Goal: Information Seeking & Learning: Learn about a topic

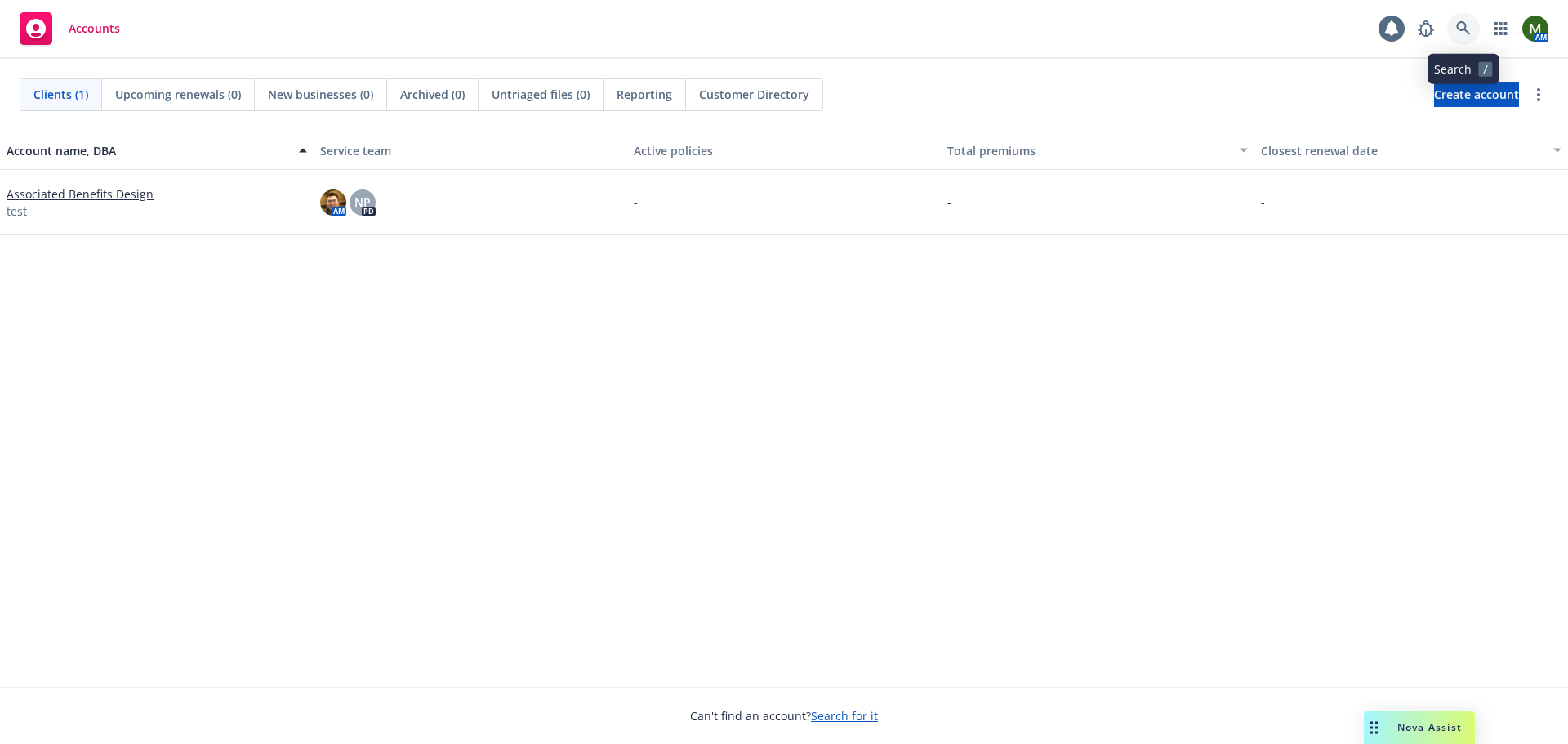
click at [1464, 34] on icon at bounding box center [1463, 28] width 15 height 15
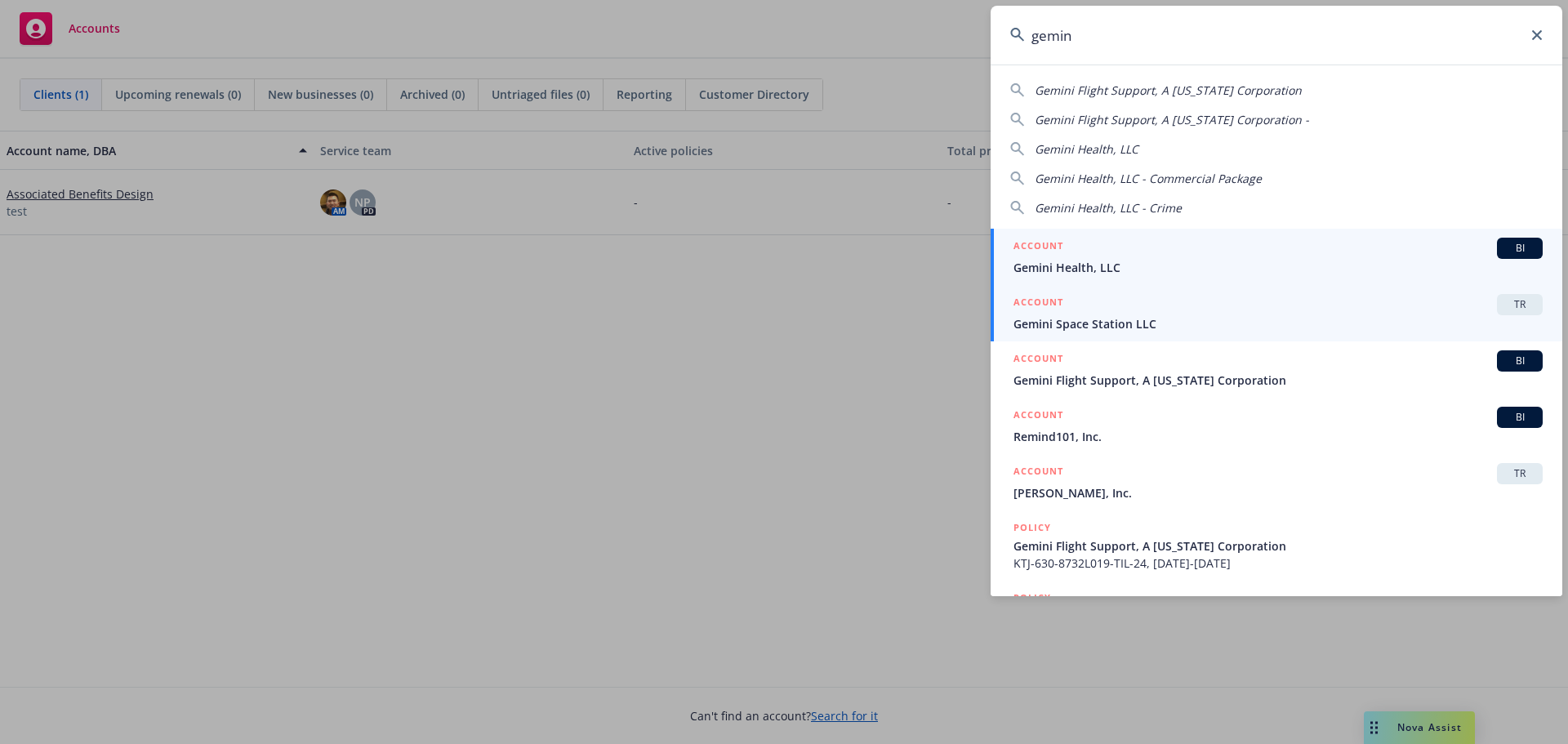
type input "gemin"
click at [1120, 311] on div "ACCOUNT TR" at bounding box center [1277, 304] width 529 height 21
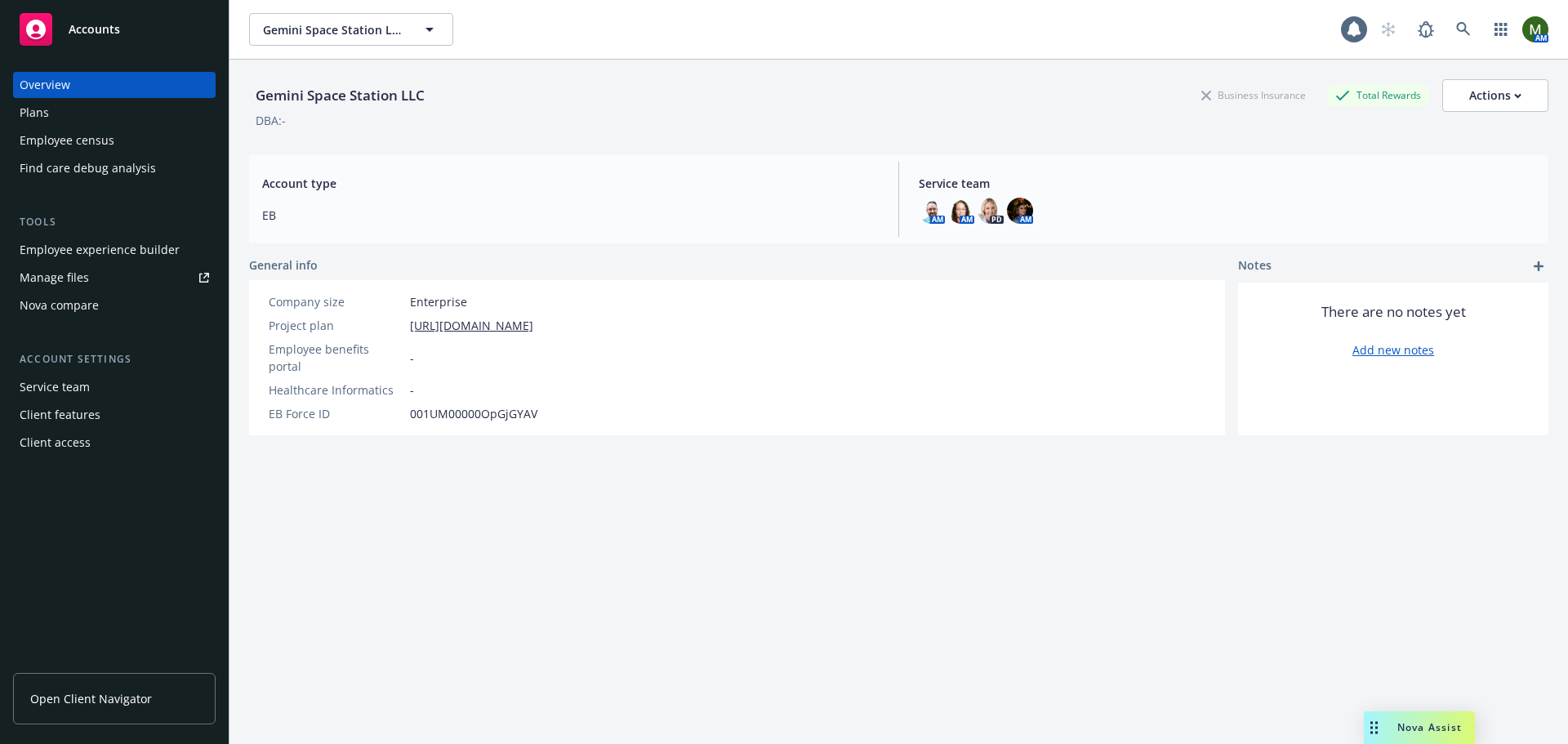
click at [143, 247] on div "Employee experience builder" at bounding box center [99, 250] width 160 height 26
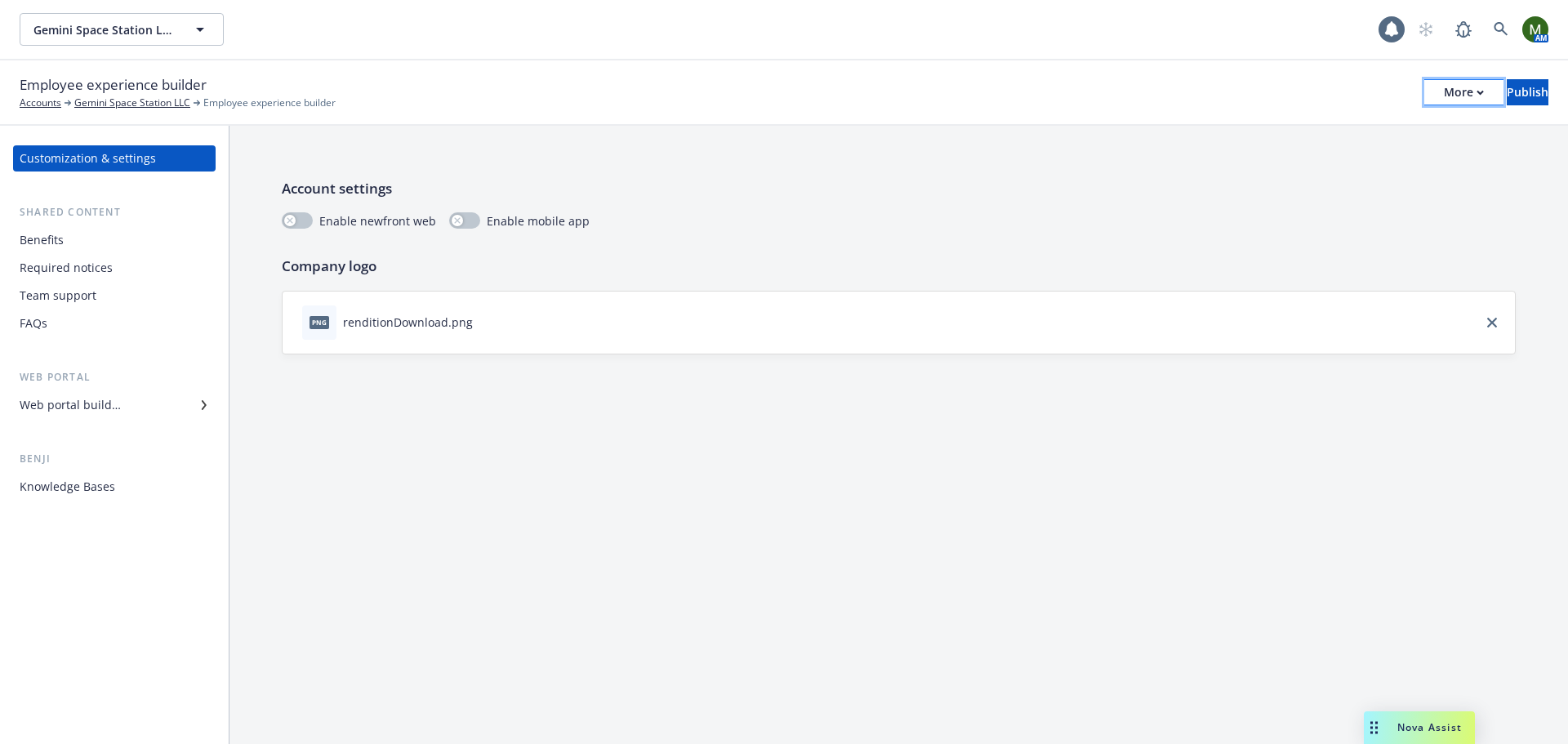
click at [1443, 99] on div "More" at bounding box center [1463, 92] width 40 height 25
click at [1373, 130] on link "Copy preview link" at bounding box center [1328, 129] width 242 height 33
click at [116, 237] on div "Benefits" at bounding box center [114, 240] width 190 height 26
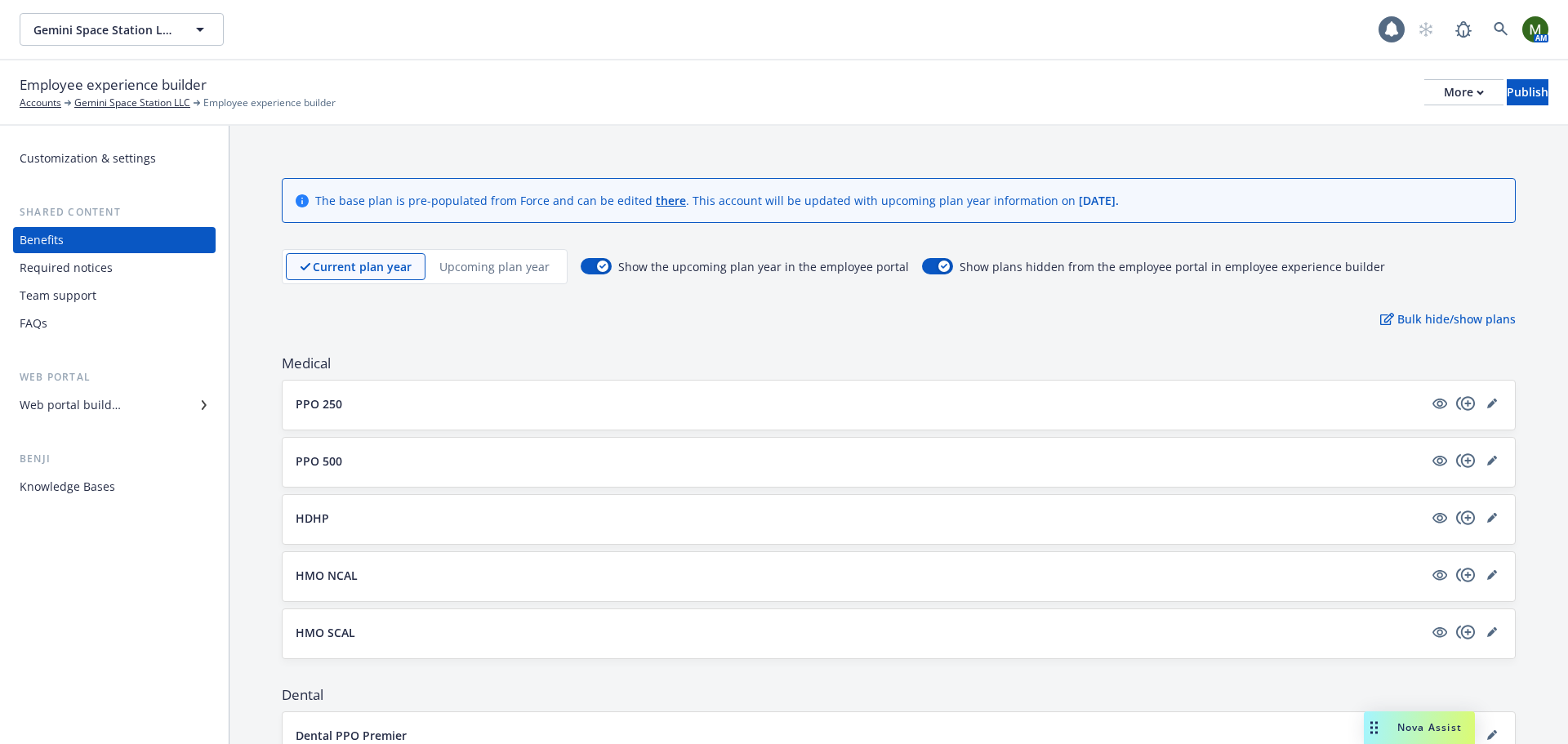
click at [504, 276] on div "Upcoming plan year" at bounding box center [494, 267] width 138 height 27
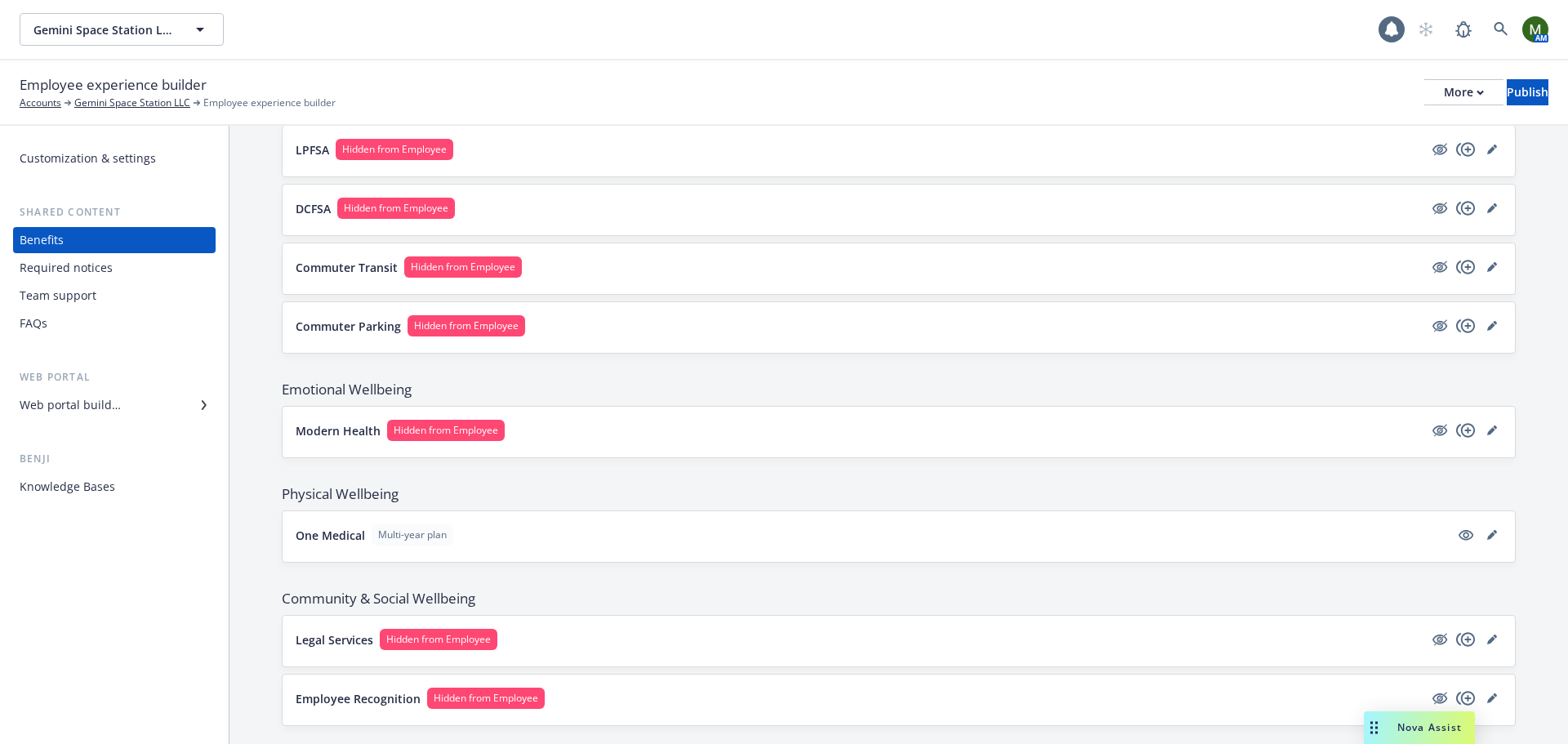
scroll to position [1504, 0]
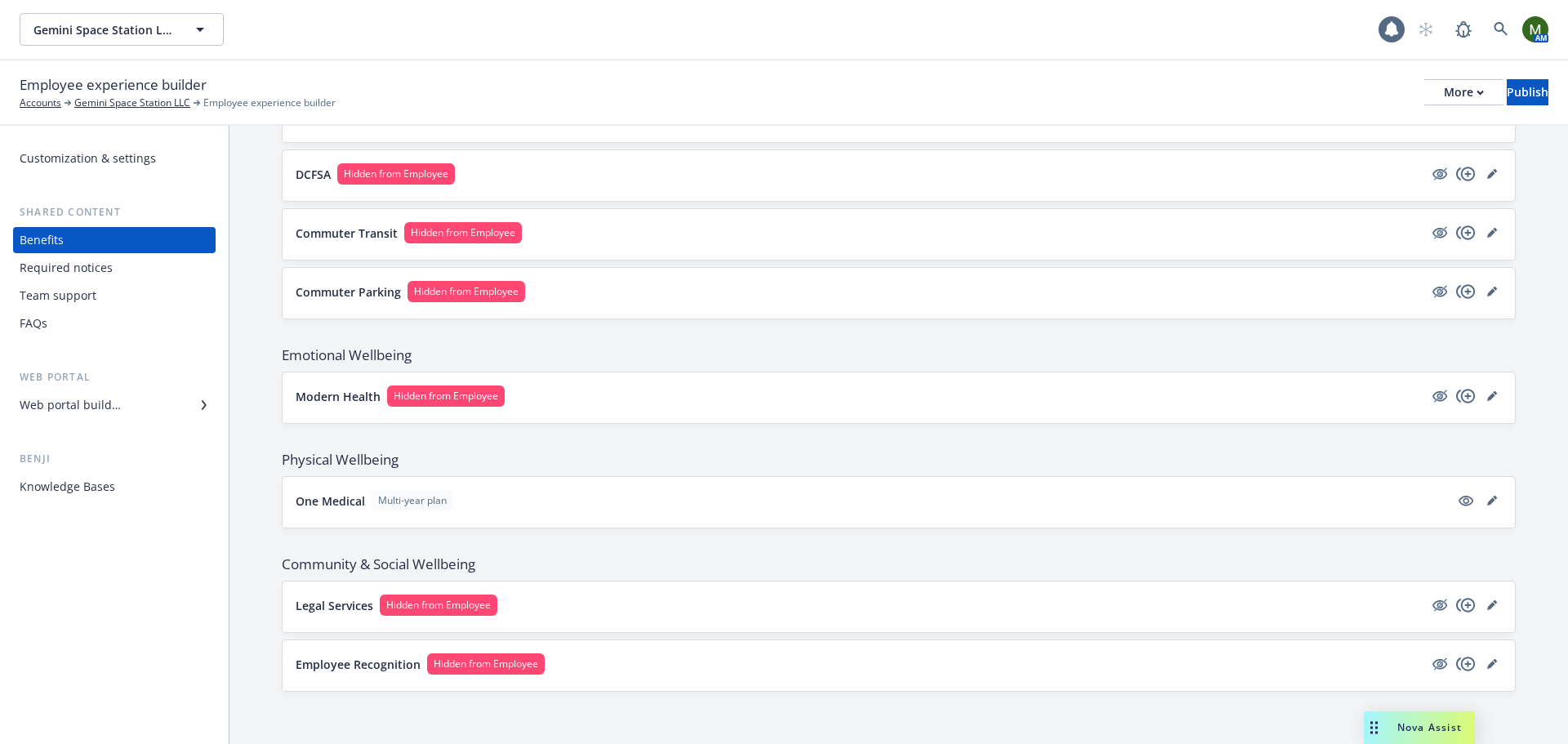
click at [480, 661] on span "Hidden from Employee" at bounding box center [486, 664] width 105 height 15
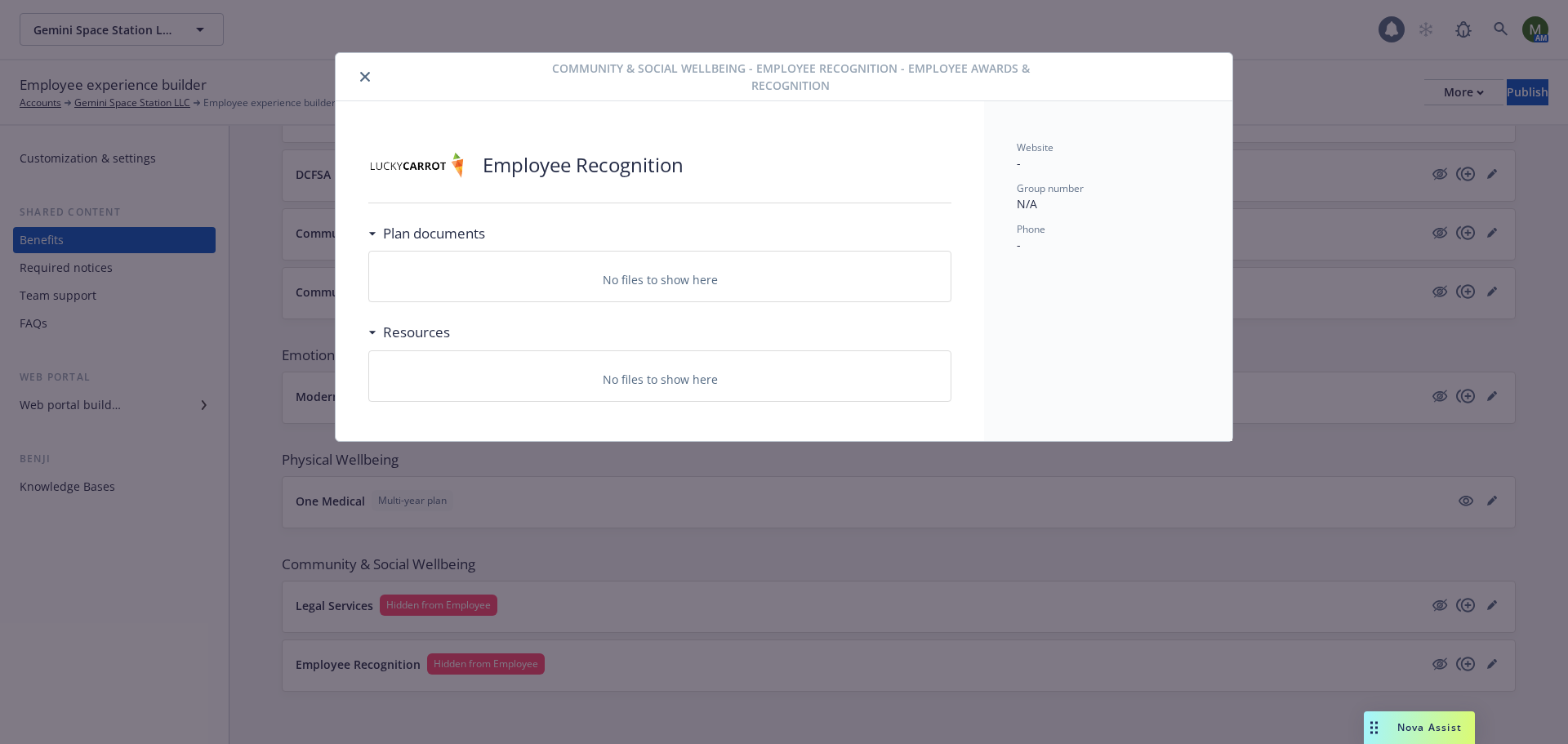
click at [366, 78] on icon "close" at bounding box center [365, 77] width 10 height 10
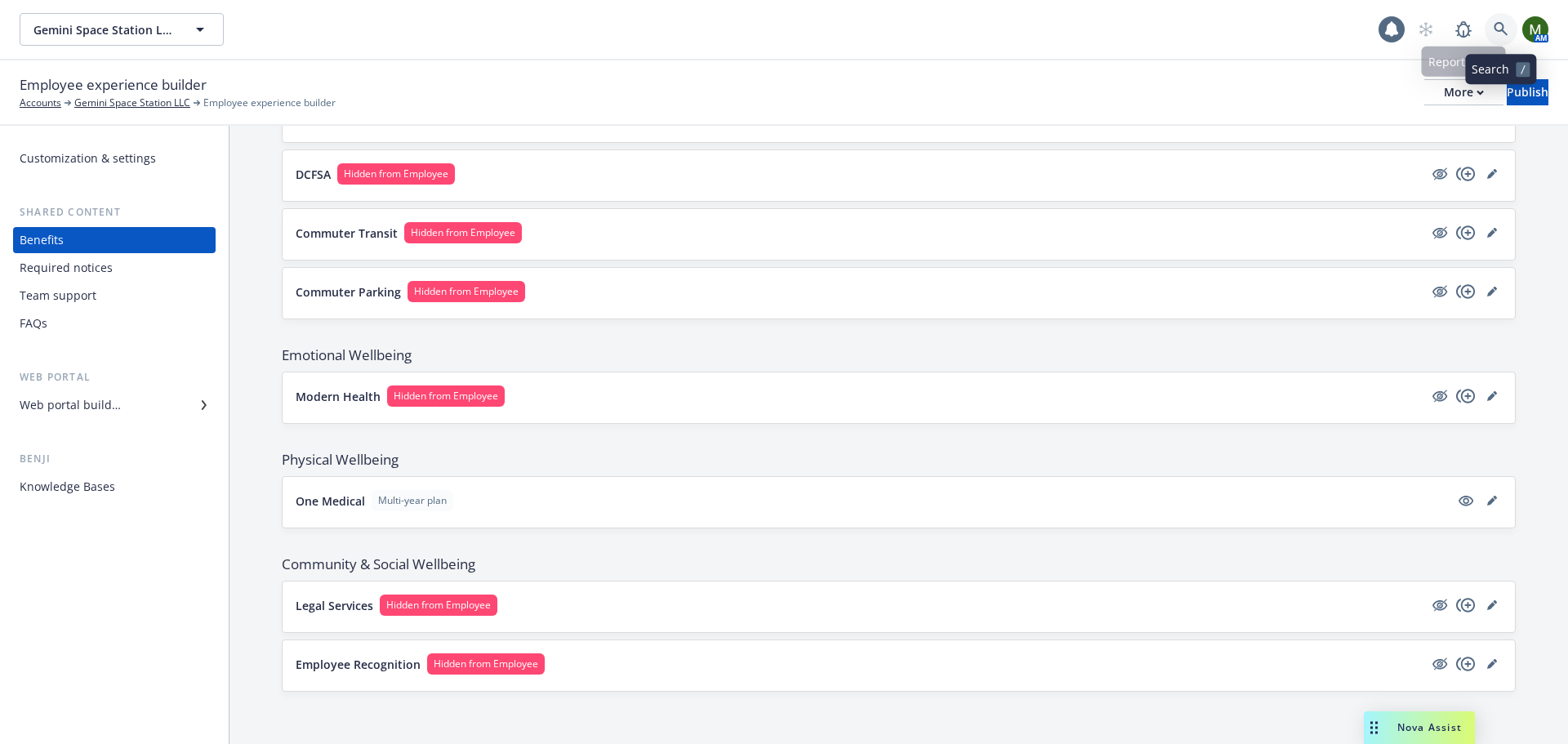
click at [1504, 33] on icon at bounding box center [1500, 28] width 14 height 14
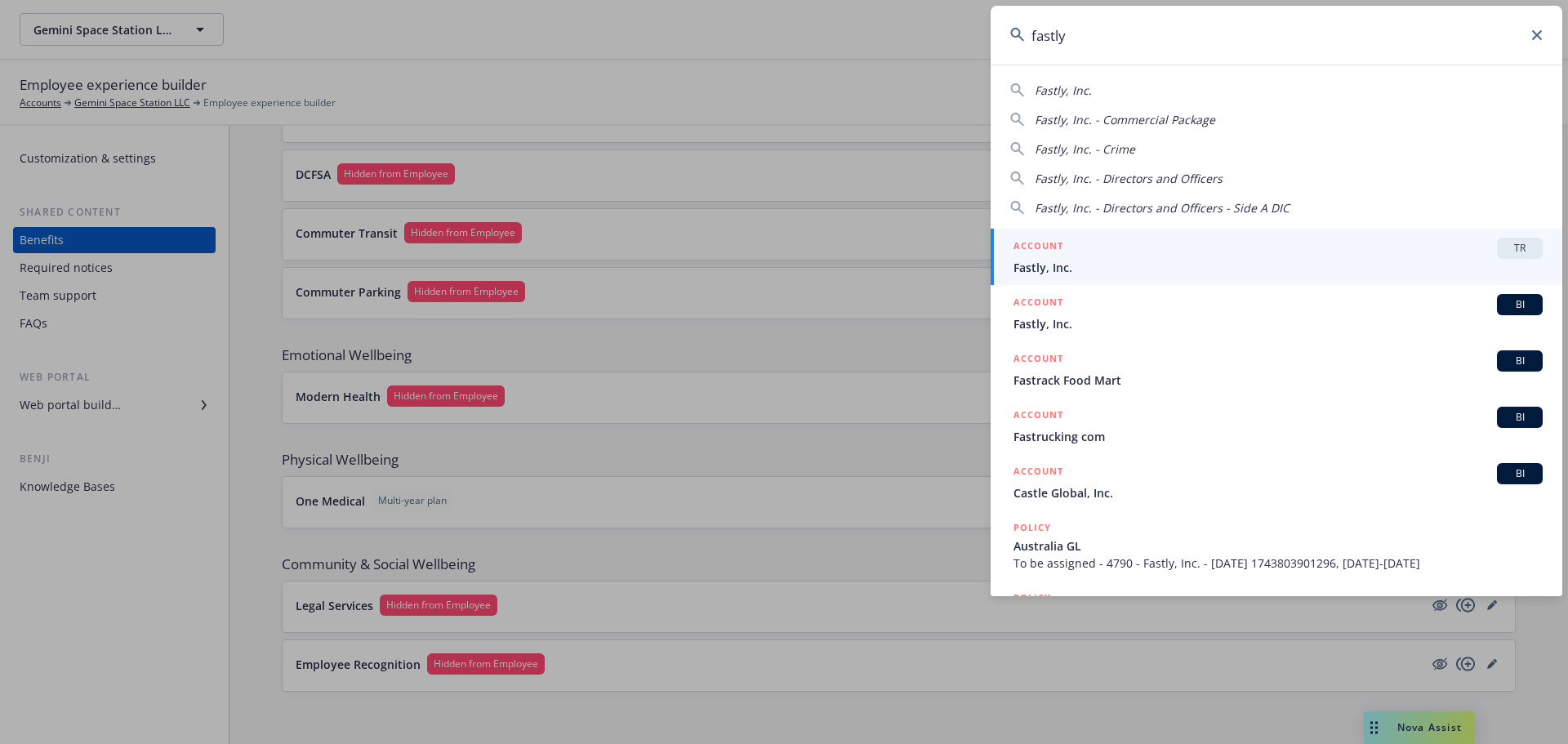
type input "fastly"
click at [1103, 268] on span "Fastly, Inc." at bounding box center [1277, 267] width 529 height 17
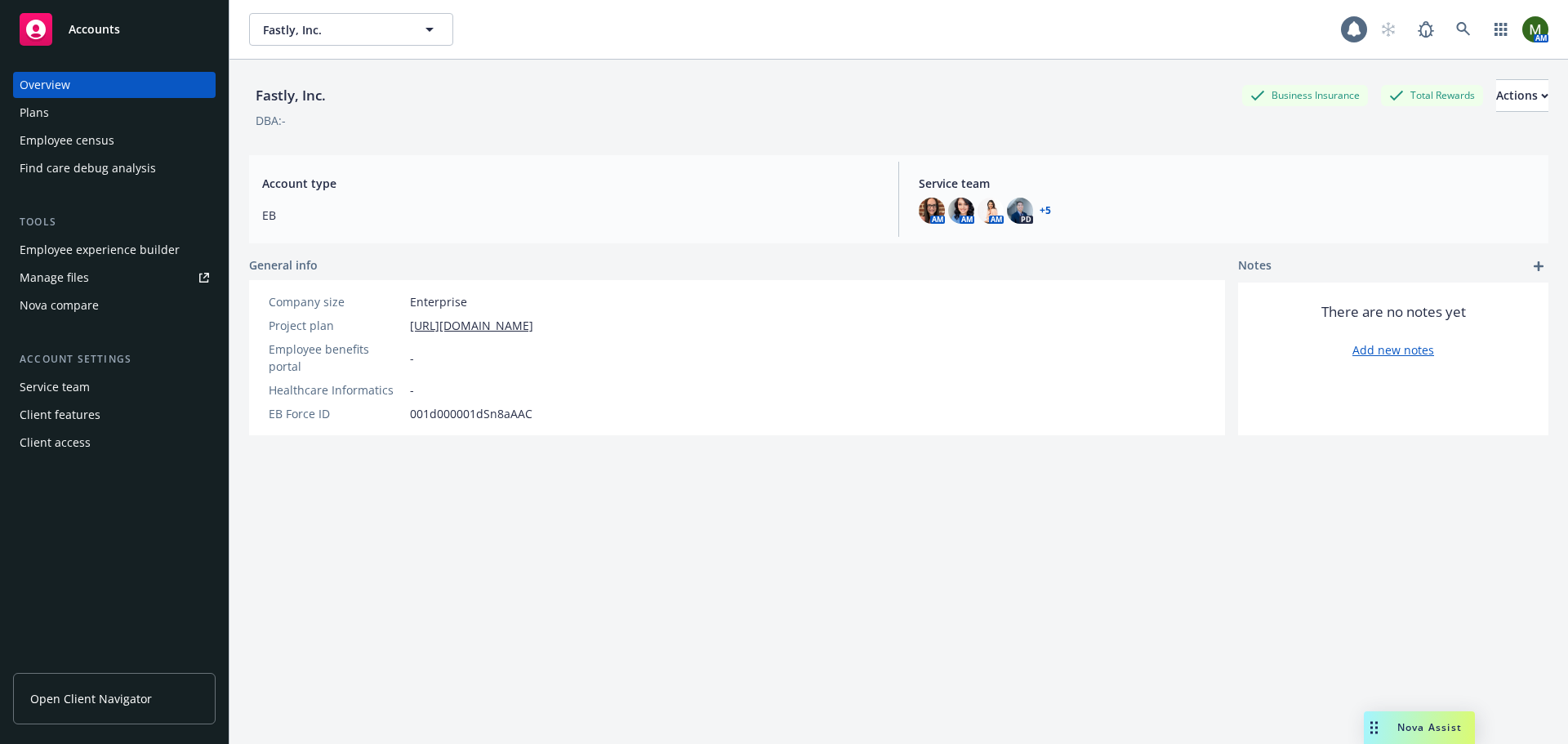
click at [134, 115] on div "Plans" at bounding box center [114, 112] width 190 height 26
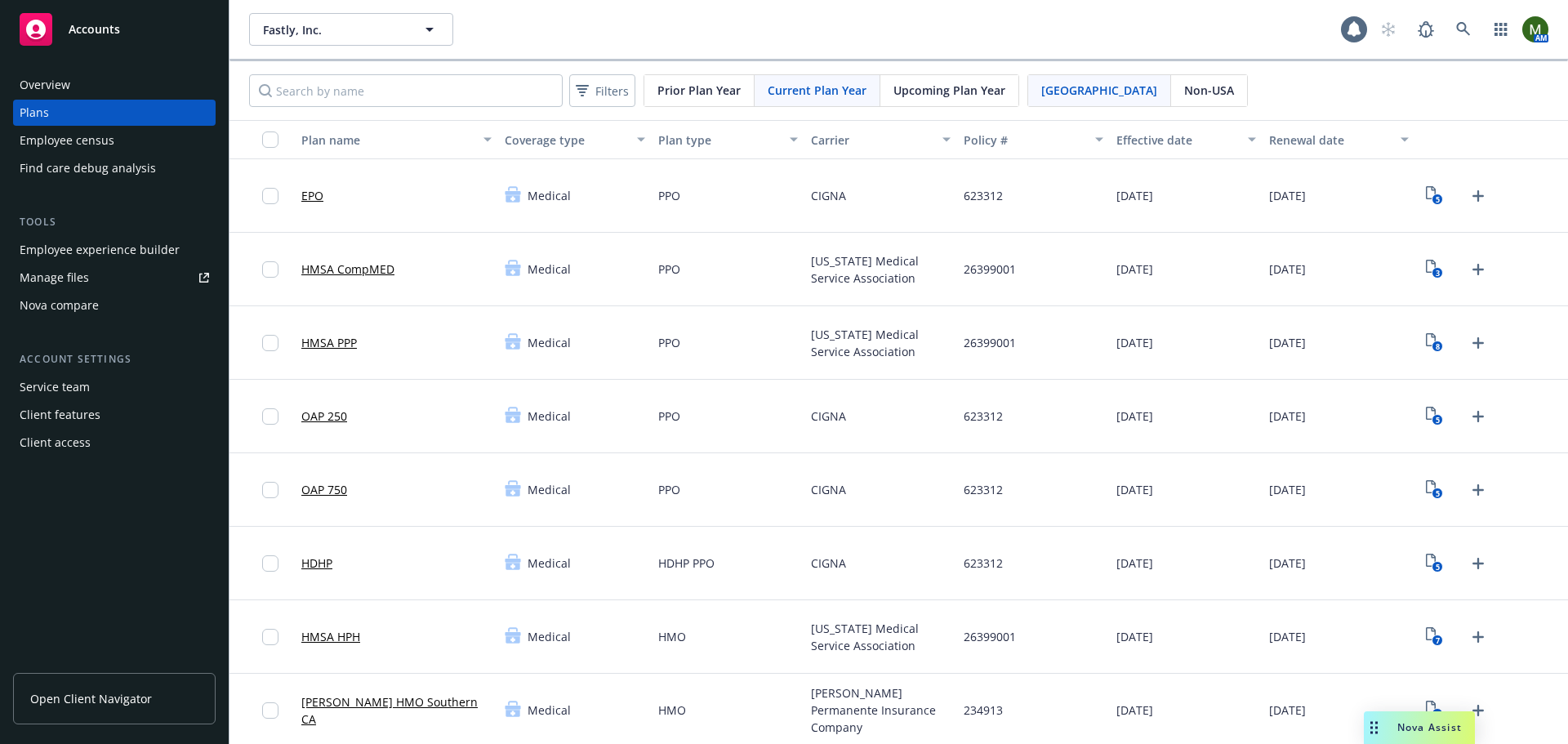
drag, startPoint x: 969, startPoint y: 102, endPoint x: 894, endPoint y: 100, distance: 75.0
click at [966, 102] on div "Upcoming Plan Year" at bounding box center [948, 90] width 138 height 31
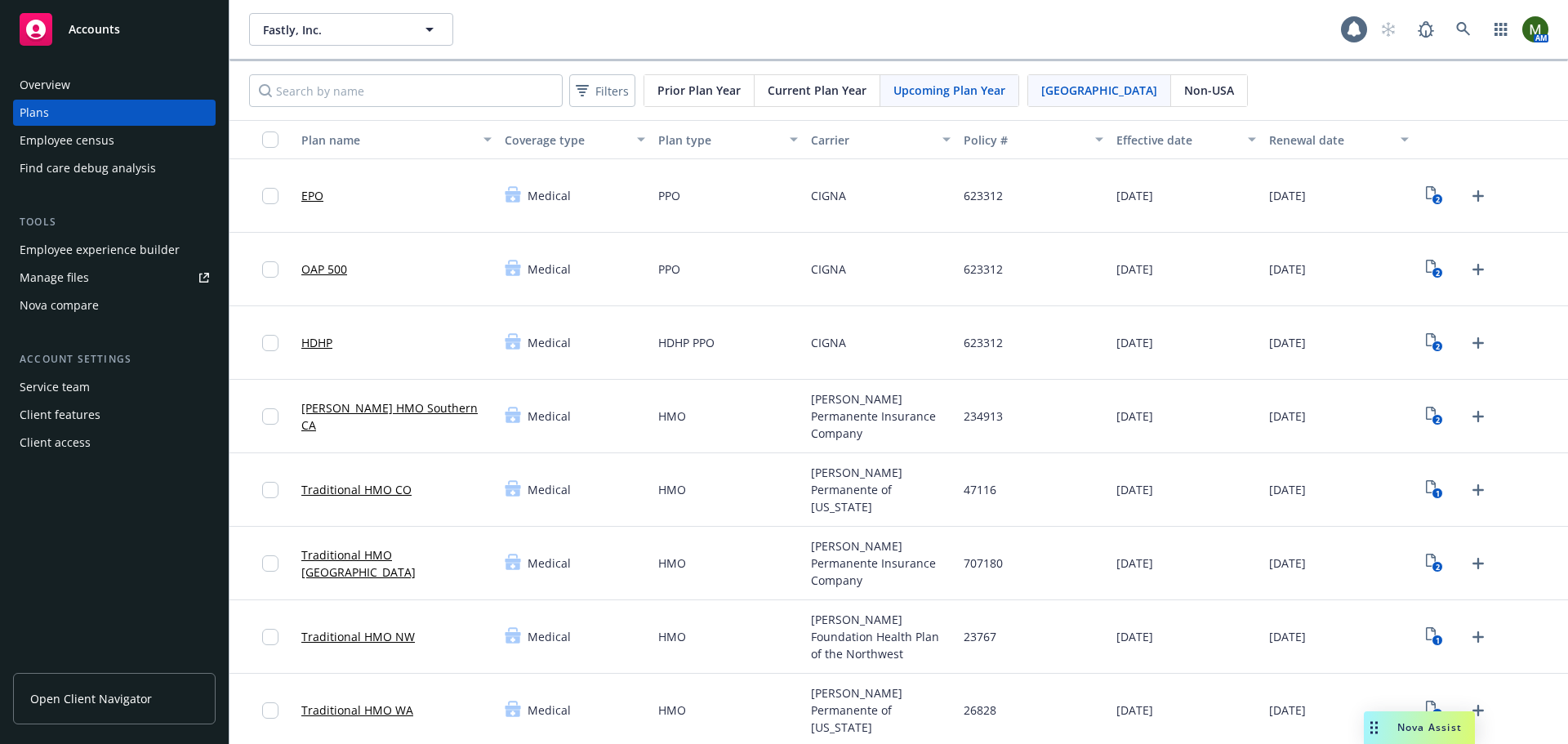
click at [841, 93] on span "Current Plan Year" at bounding box center [817, 90] width 98 height 17
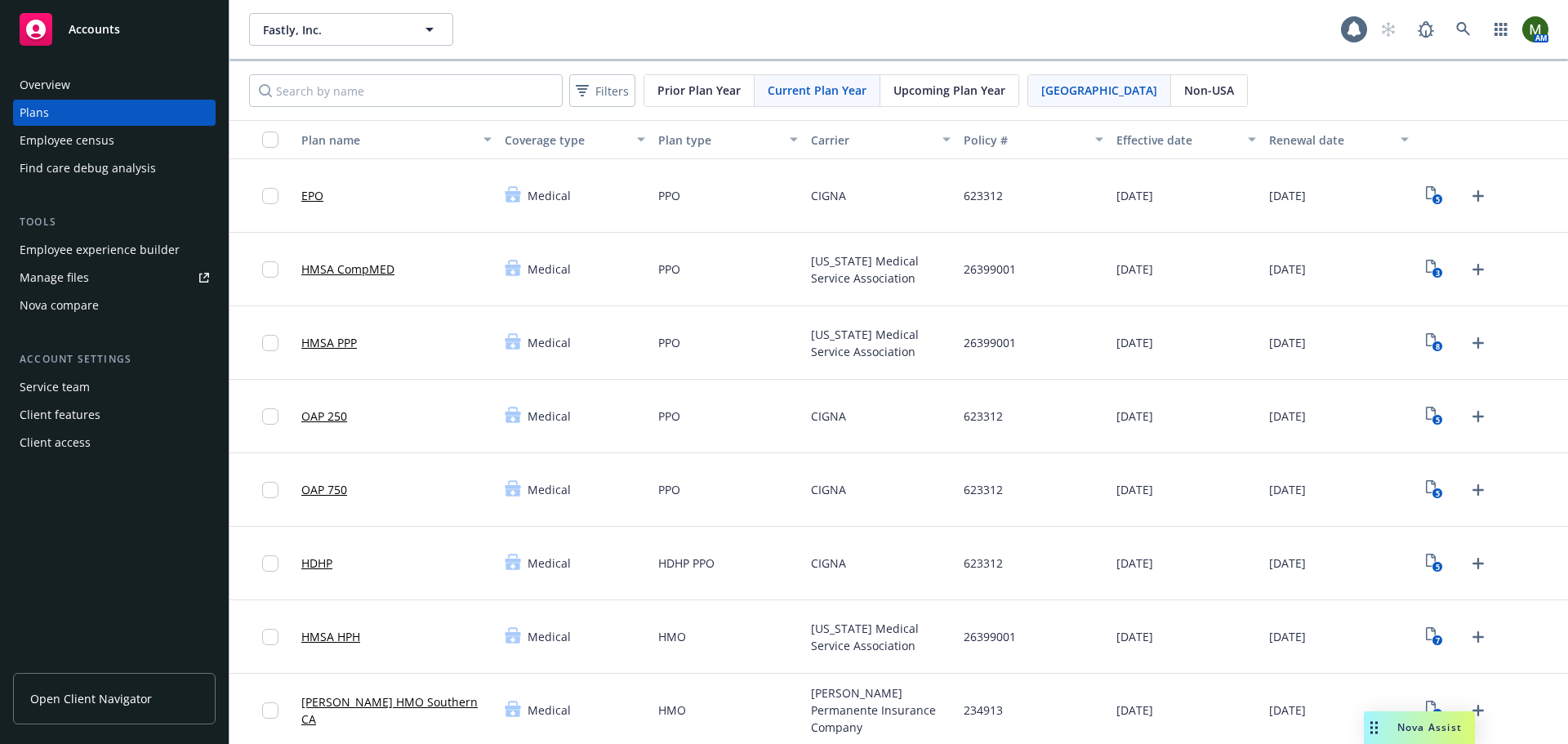
click at [926, 91] on span "Upcoming Plan Year" at bounding box center [949, 90] width 112 height 17
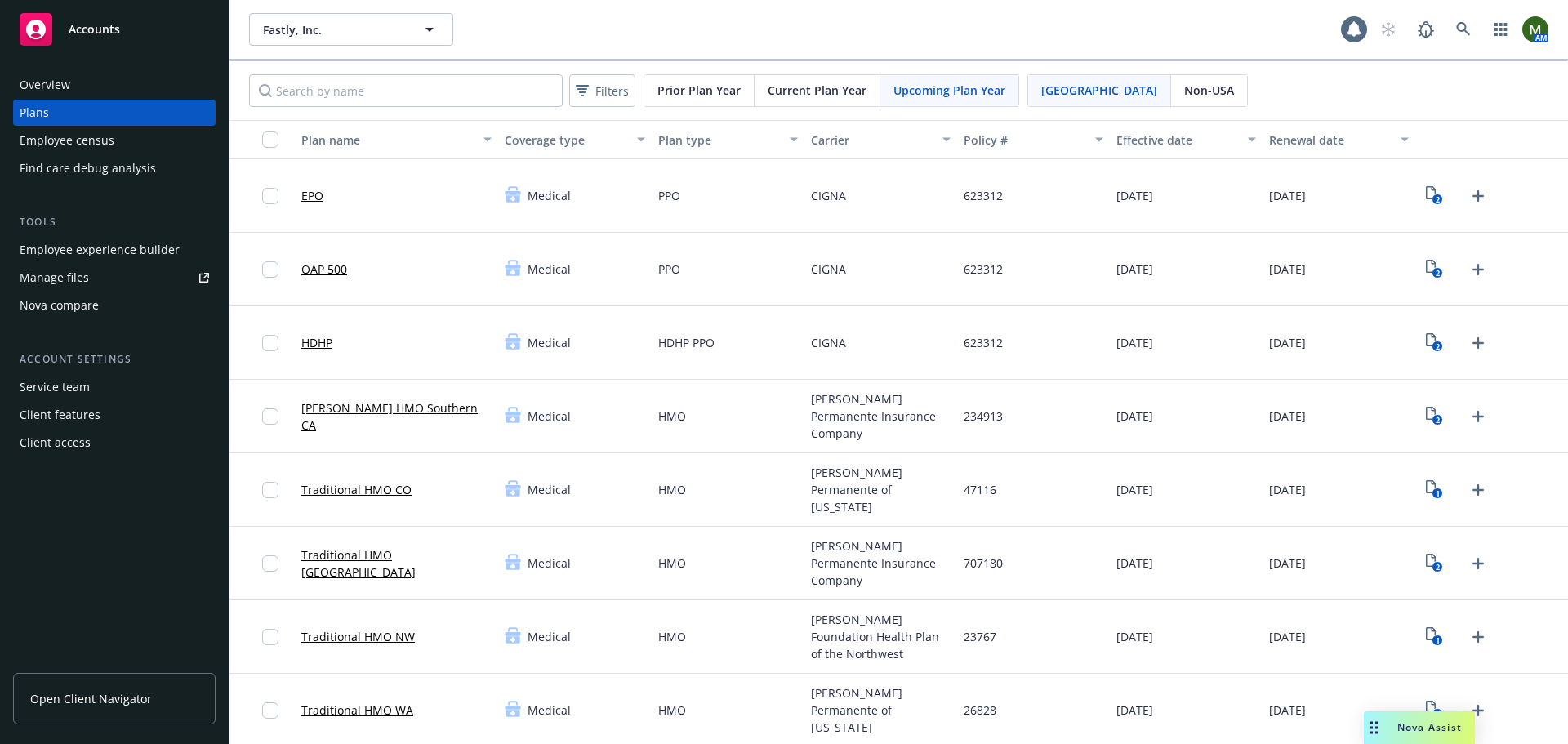
click at [826, 85] on span "Current Plan Year" at bounding box center [817, 90] width 98 height 17
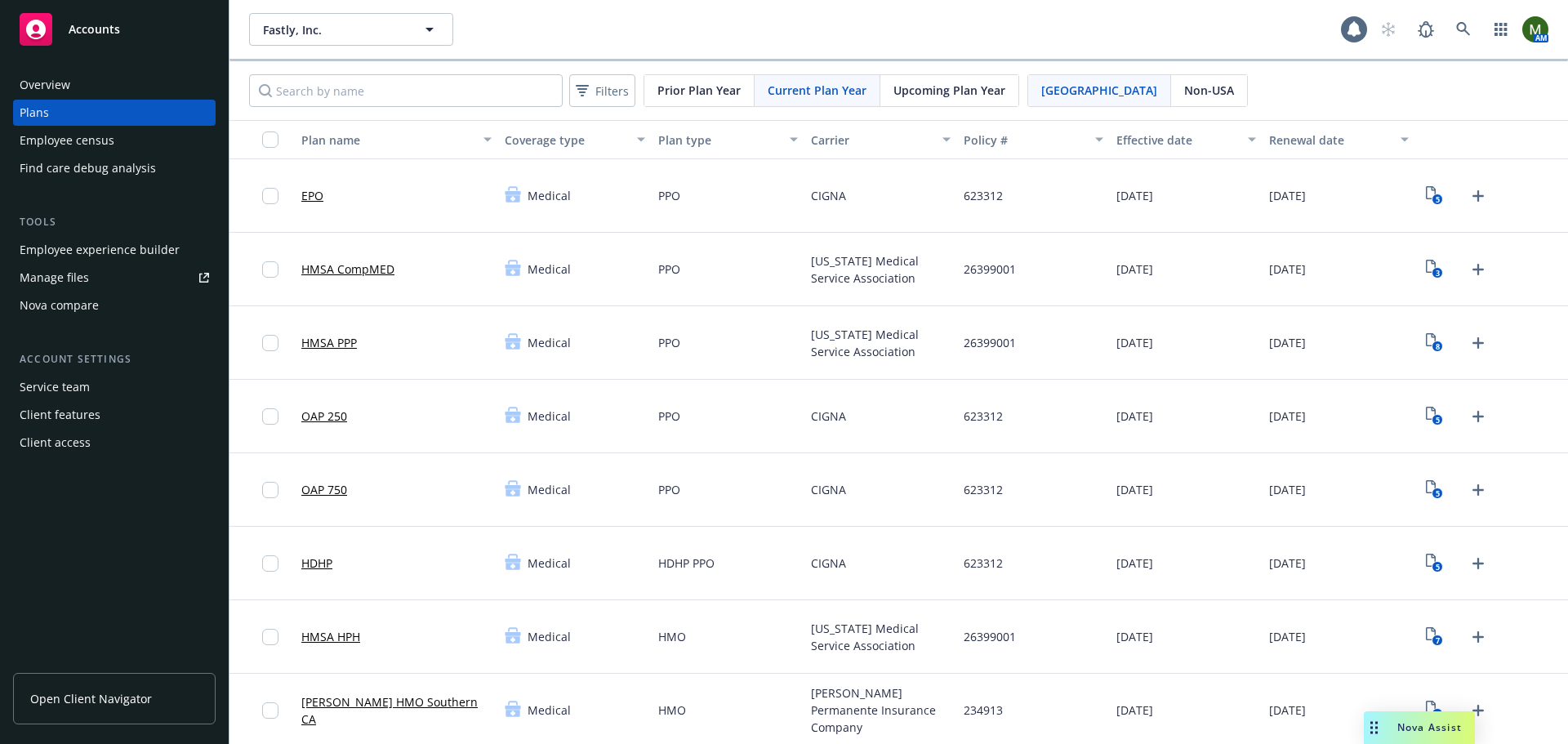
drag, startPoint x: 935, startPoint y: 89, endPoint x: 935, endPoint y: 121, distance: 32.0
click at [935, 89] on span "Upcoming Plan Year" at bounding box center [949, 90] width 112 height 17
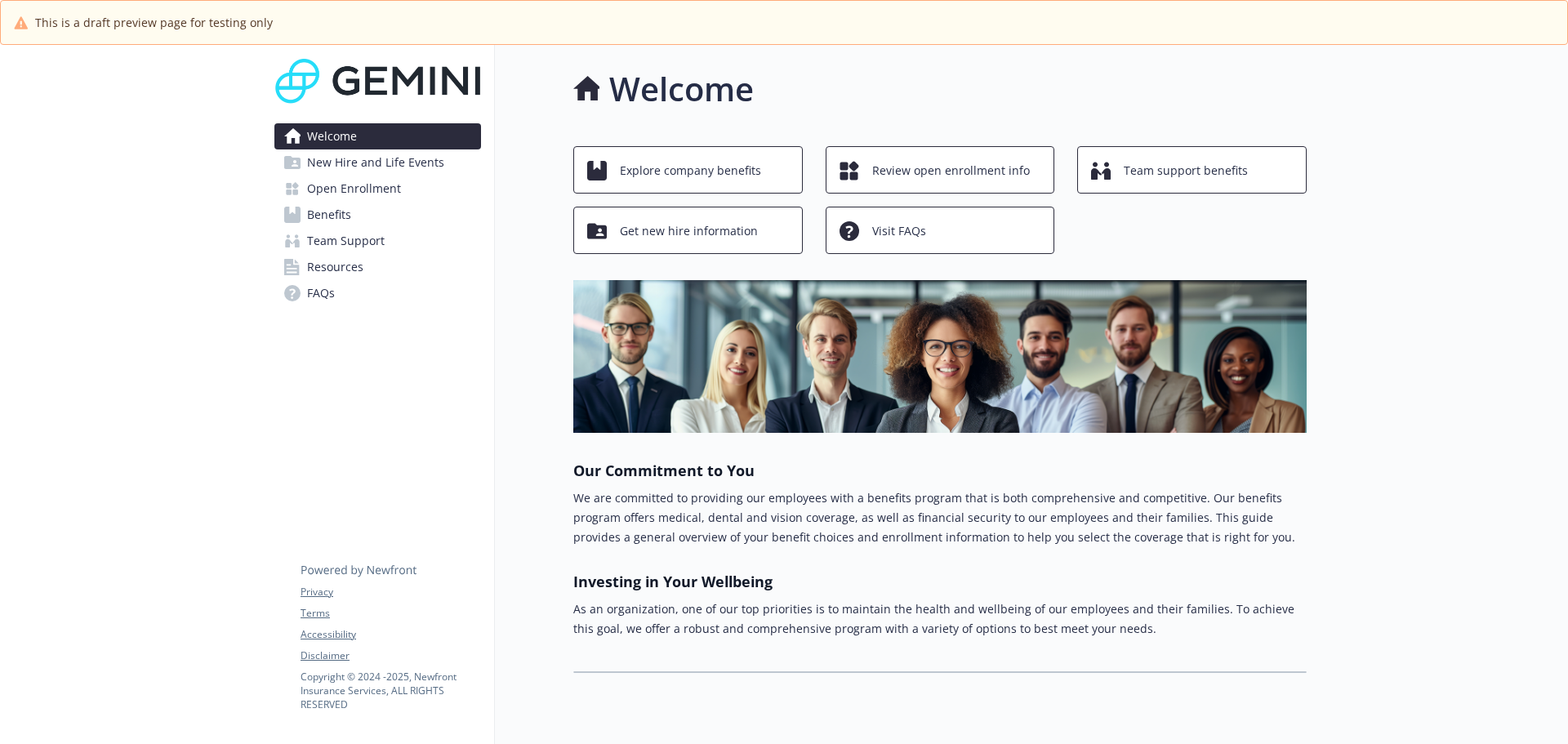
click at [418, 210] on link "Benefits" at bounding box center [377, 214] width 207 height 26
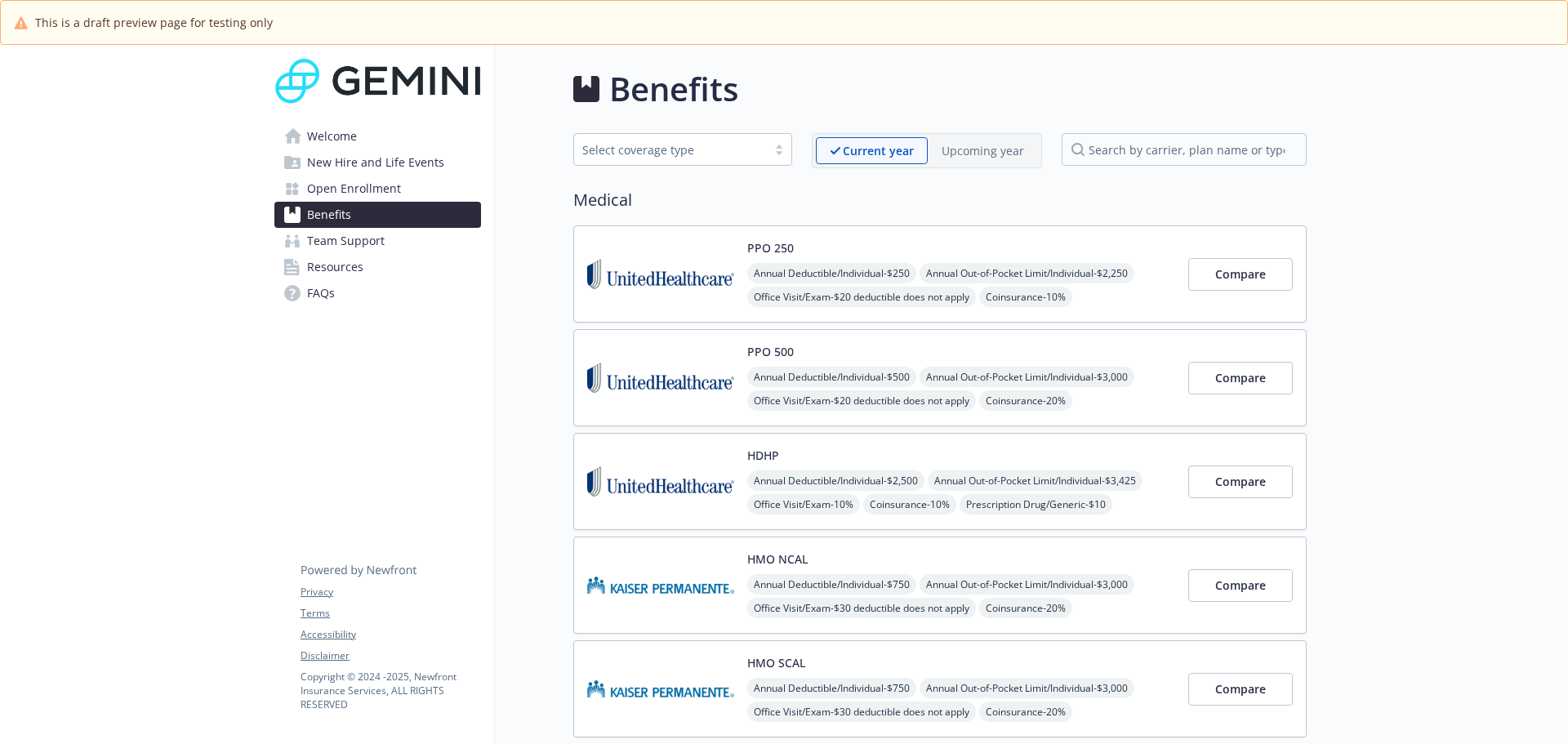
click at [962, 147] on p "Upcoming year" at bounding box center [983, 150] width 82 height 17
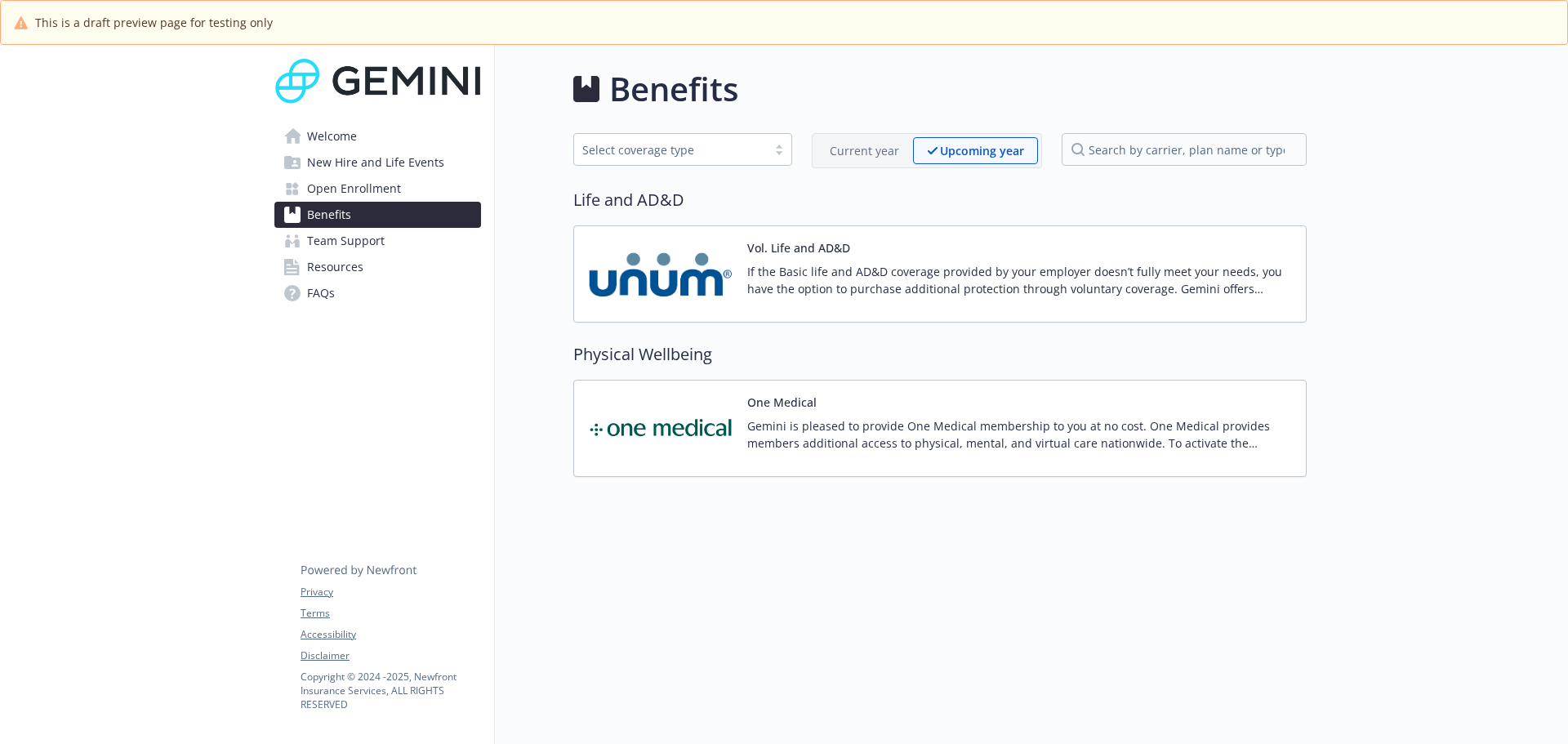
click at [864, 147] on p "Current year" at bounding box center [864, 150] width 69 height 17
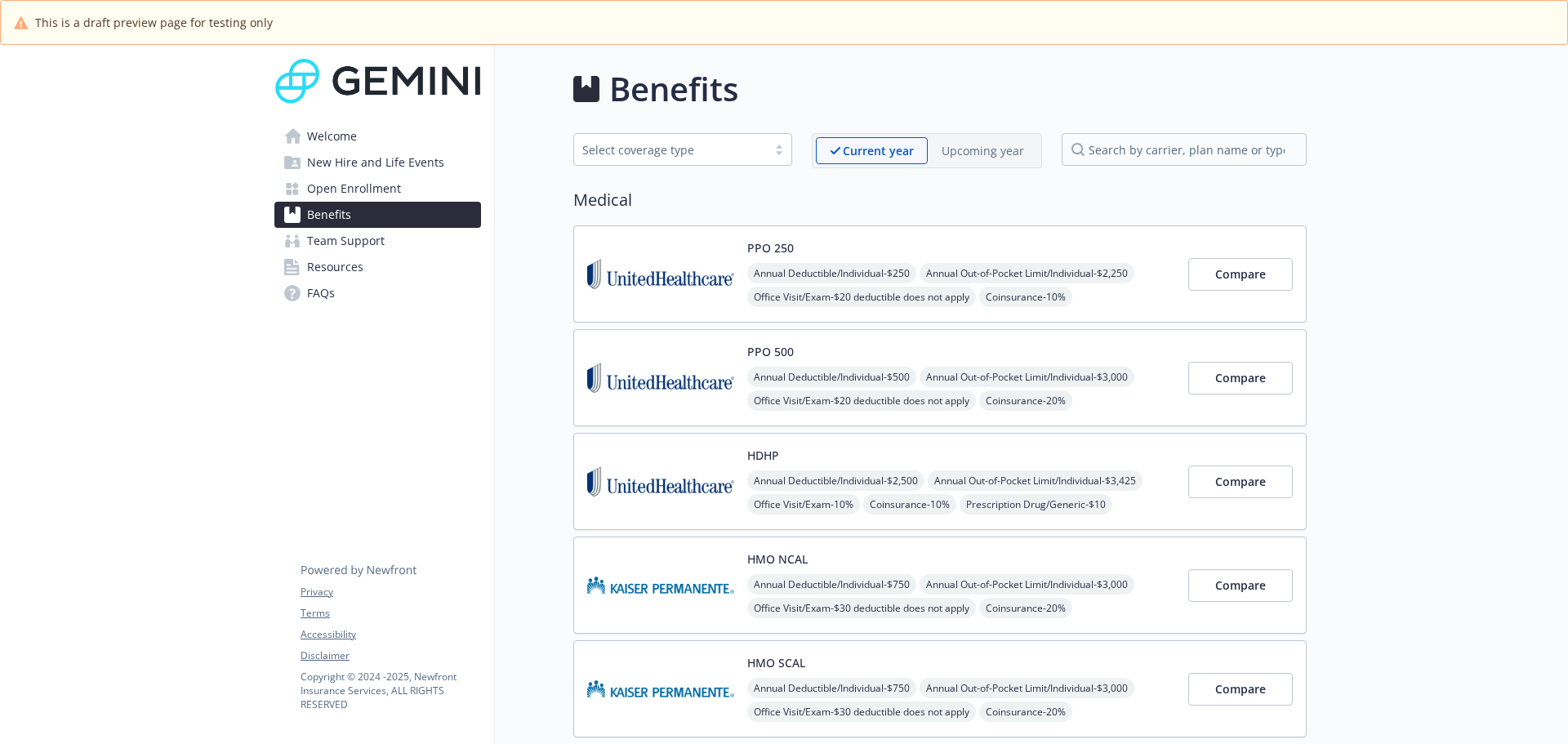
click at [989, 155] on p "Upcoming year" at bounding box center [983, 150] width 82 height 17
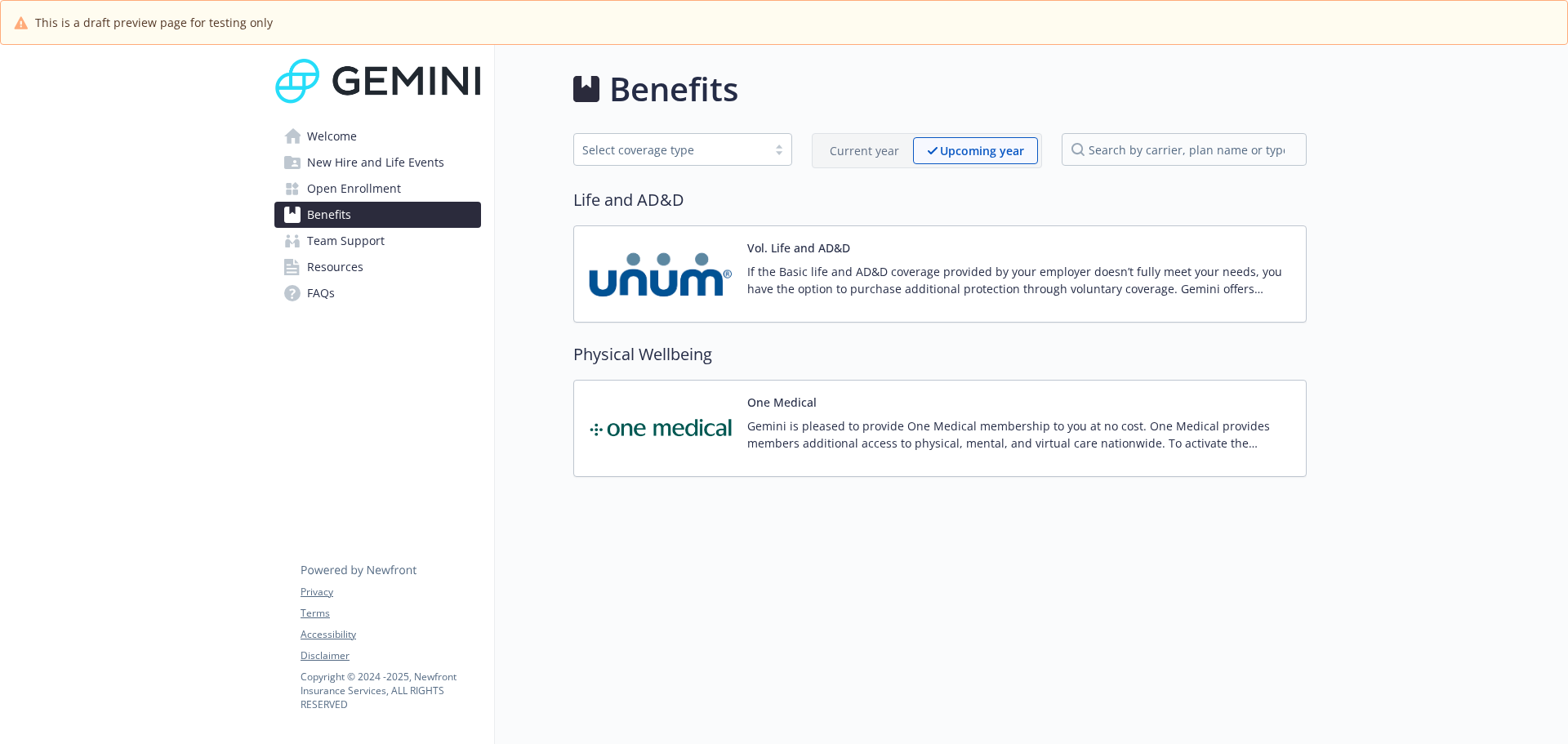
click at [872, 155] on p "Current year" at bounding box center [864, 150] width 69 height 17
